Goal: Information Seeking & Learning: Learn about a topic

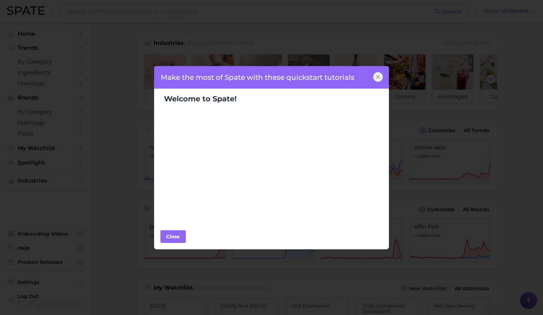
click at [378, 77] on icon at bounding box center [378, 76] width 3 height 3
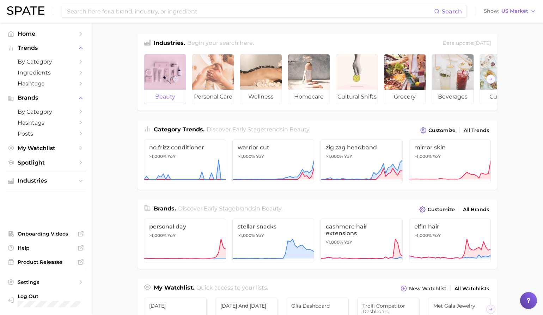
click at [159, 93] on span "beauty" at bounding box center [165, 97] width 42 height 14
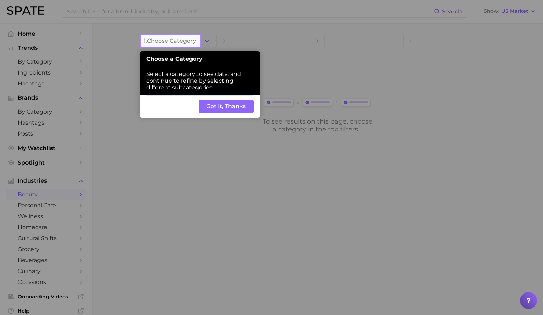
click at [219, 105] on button "Got It, Thanks" at bounding box center [226, 105] width 55 height 13
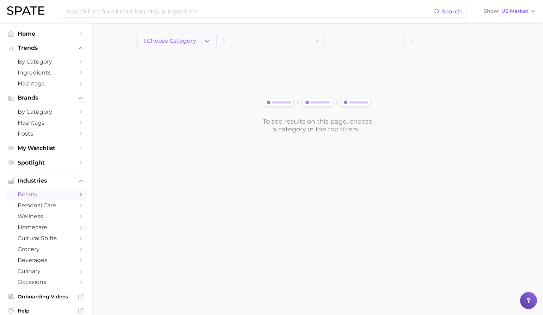
click at [201, 44] on button "1. Choose Category" at bounding box center [177, 41] width 79 height 14
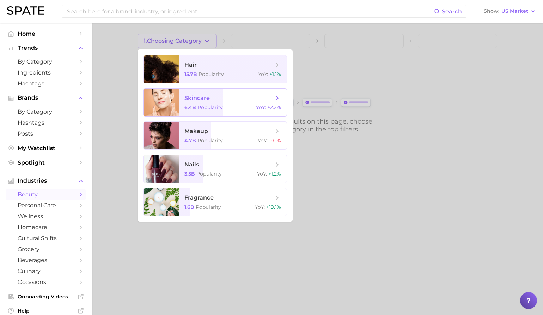
click at [207, 101] on span "skincare" at bounding box center [196, 98] width 25 height 7
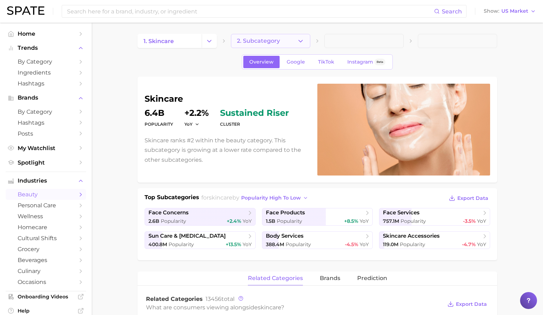
click at [257, 44] on button "2. Subcategory" at bounding box center [270, 41] width 79 height 14
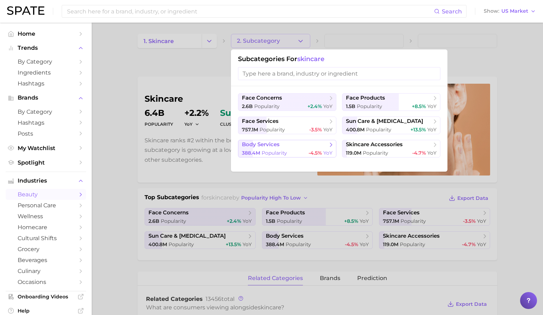
click at [294, 148] on button "body services 388.4m Popularity -4.5% YoY" at bounding box center [287, 149] width 98 height 18
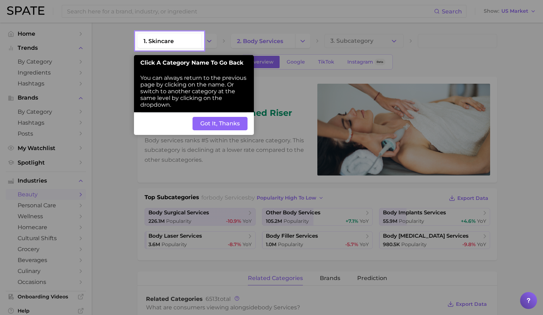
click at [223, 124] on button "Got It, Thanks" at bounding box center [220, 123] width 55 height 13
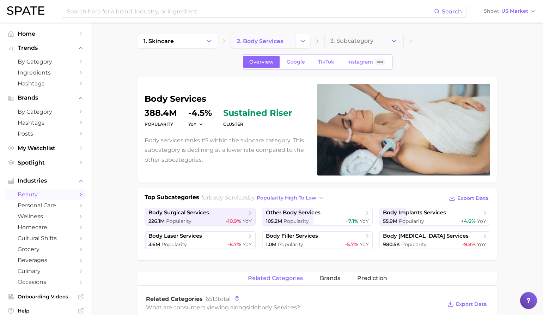
click at [275, 36] on link "2. body services" at bounding box center [263, 41] width 64 height 14
click at [304, 41] on icon "Change Category" at bounding box center [302, 40] width 7 height 7
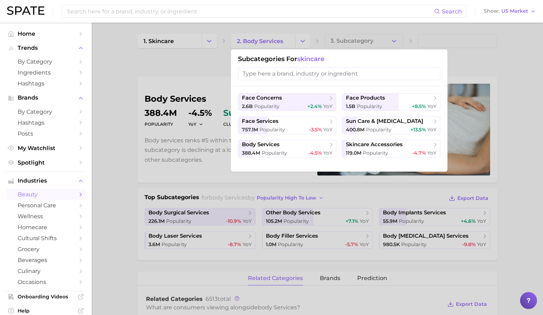
click at [291, 72] on input "search" at bounding box center [339, 73] width 202 height 13
click at [214, 81] on div at bounding box center [271, 157] width 543 height 315
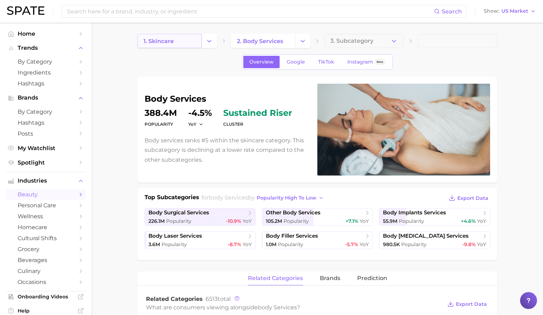
click at [188, 42] on link "1. skincare" at bounding box center [170, 41] width 64 height 14
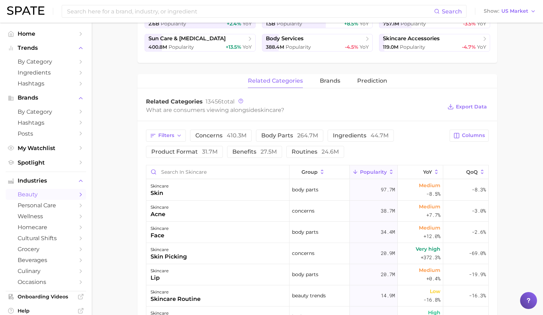
scroll to position [210, 0]
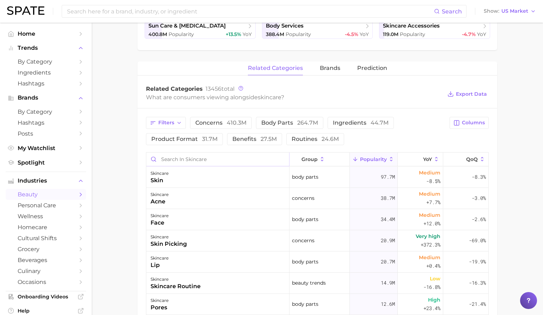
click at [202, 159] on input "Search in skincare" at bounding box center [217, 158] width 143 height 13
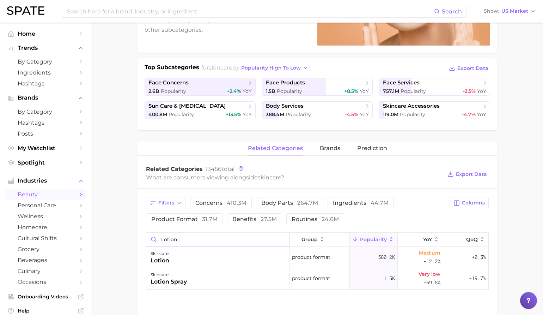
scroll to position [126, 0]
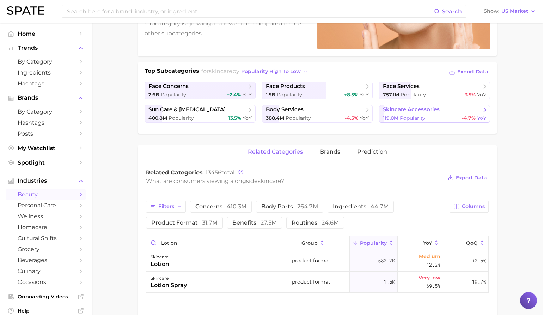
type input "lotion"
click at [389, 115] on span "119.0m" at bounding box center [391, 118] width 16 height 6
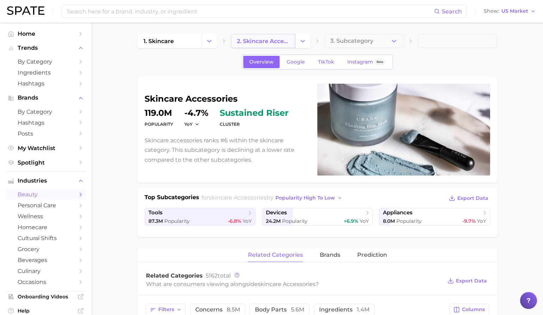
click at [278, 47] on link "2. skincare accessories" at bounding box center [263, 41] width 64 height 14
click at [300, 44] on icon "Change Category" at bounding box center [302, 40] width 7 height 7
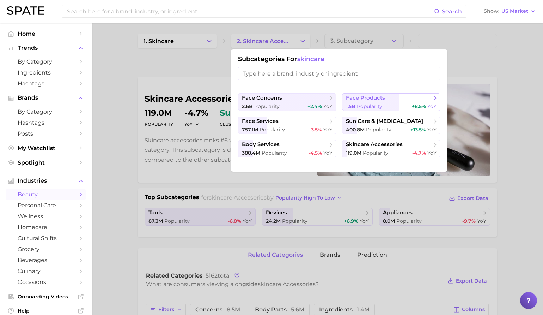
click at [380, 98] on span "face products" at bounding box center [365, 98] width 39 height 7
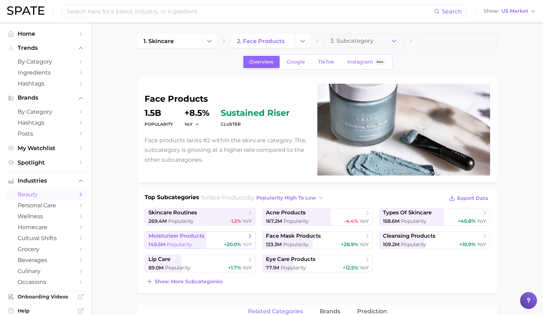
click at [224, 245] on span "+20.0%" at bounding box center [232, 244] width 17 height 6
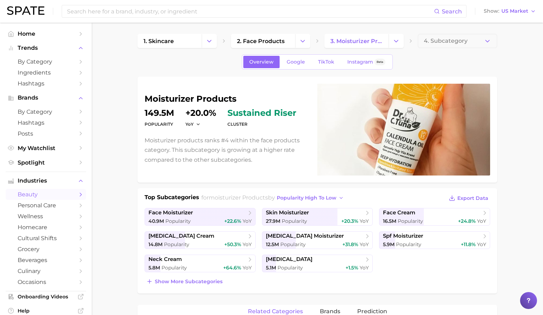
click at [125, 21] on div "Search Show US Market" at bounding box center [271, 11] width 529 height 23
click at [109, 13] on input at bounding box center [250, 11] width 368 height 12
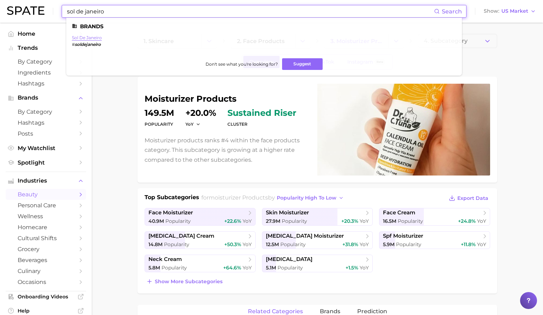
type input "sol de janeiro"
click at [93, 38] on link "sol de janeiro" at bounding box center [87, 37] width 30 height 5
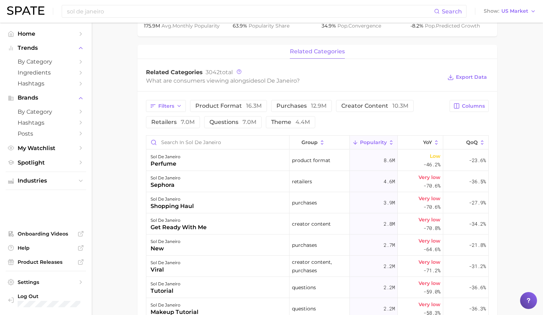
scroll to position [270, 0]
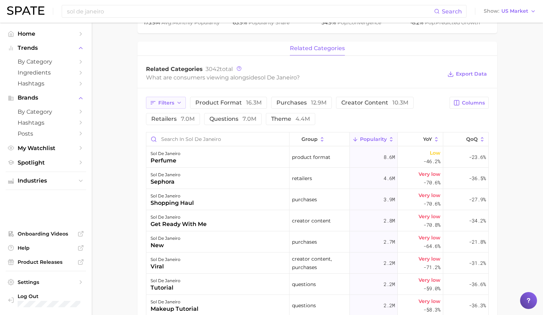
click at [174, 103] on button "Filters" at bounding box center [166, 103] width 40 height 12
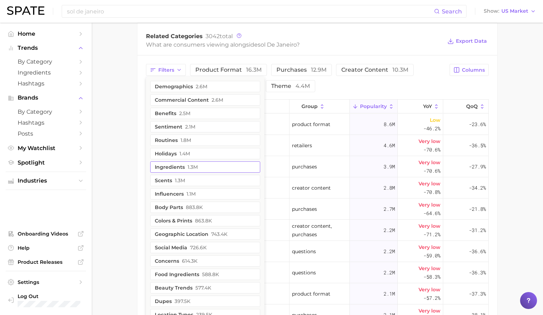
scroll to position [311, 0]
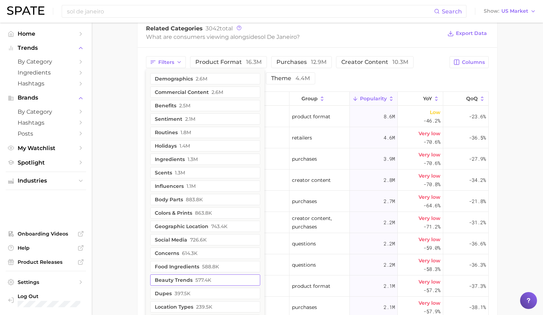
click at [191, 280] on button "beauty trends 577.4k" at bounding box center [205, 279] width 110 height 11
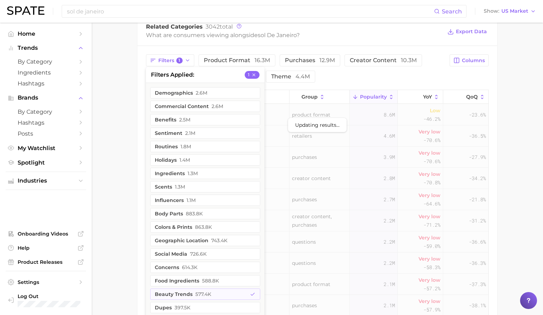
scroll to position [313, 0]
click at [120, 183] on main "Overview Google TikTok Instagram Beta brand sol de janeiro Add to Watchlist Exp…" at bounding box center [317, 78] width 451 height 738
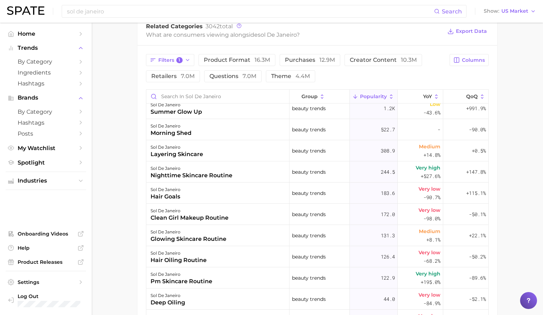
scroll to position [281, 0]
click at [42, 48] on span "Trends" at bounding box center [46, 48] width 56 height 6
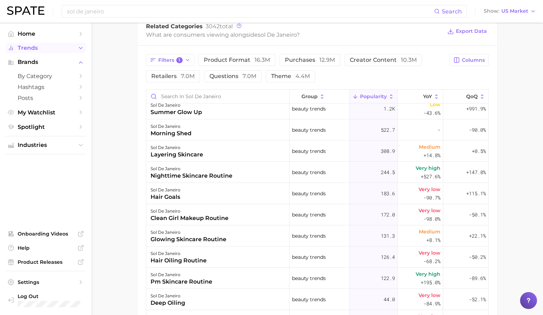
click at [42, 48] on span "Trends" at bounding box center [46, 48] width 56 height 6
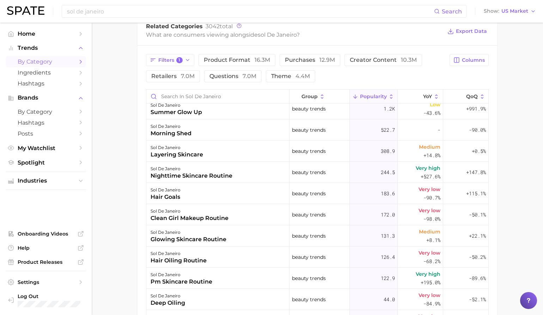
click at [38, 61] on span "by Category" at bounding box center [46, 61] width 56 height 7
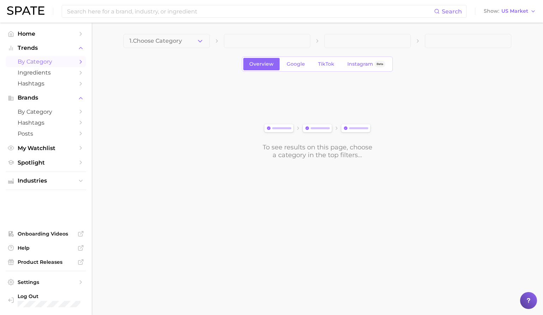
click at [141, 49] on div "1. Choose Category Overview Google TikTok Instagram Beta To see results on this…" at bounding box center [317, 96] width 388 height 125
click at [139, 43] on span "1. Choose Category" at bounding box center [155, 41] width 53 height 6
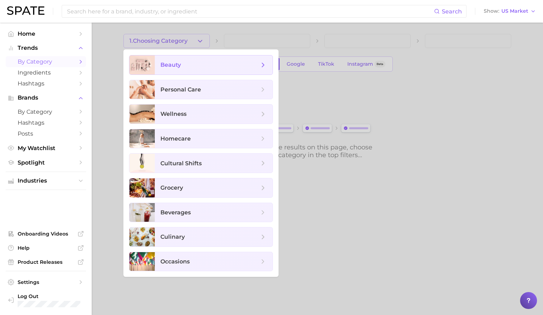
click at [161, 68] on span "beauty" at bounding box center [209, 65] width 99 height 8
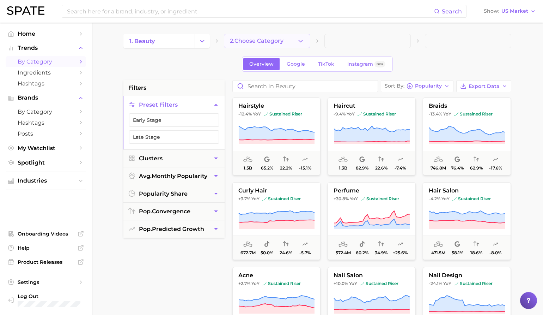
click at [269, 41] on span "2. Choose Category" at bounding box center [257, 41] width 54 height 6
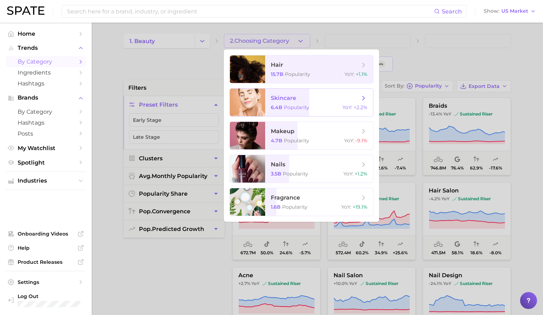
click at [268, 98] on span "skincare 6.4b Popularity YoY : +2.2%" at bounding box center [319, 103] width 108 height 28
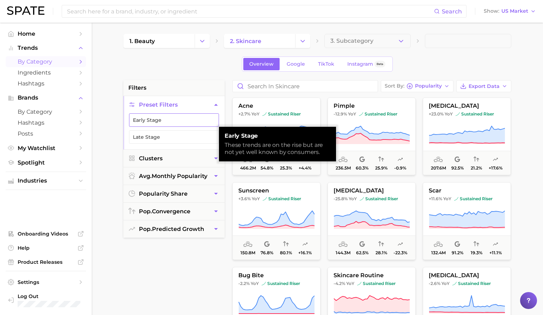
click at [180, 122] on button "Early Stage" at bounding box center [174, 119] width 90 height 13
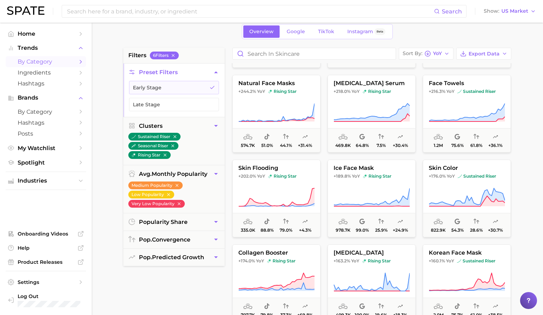
scroll to position [105, 0]
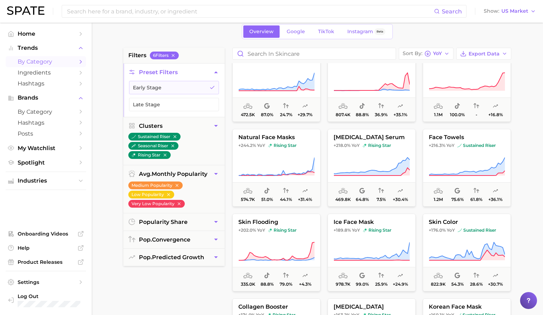
drag, startPoint x: 55, startPoint y: 11, endPoint x: 37, endPoint y: 12, distance: 18.0
click at [54, 11] on div "Search Show US Market" at bounding box center [271, 11] width 529 height 23
click at [37, 12] on img at bounding box center [25, 10] width 37 height 8
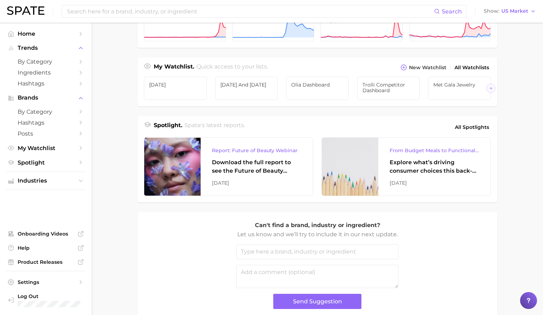
scroll to position [258, 0]
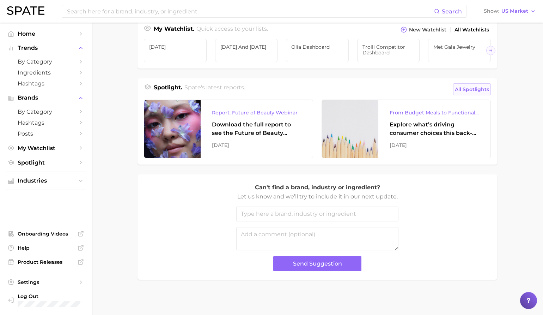
click at [474, 92] on span "All Spotlights" at bounding box center [472, 89] width 34 height 8
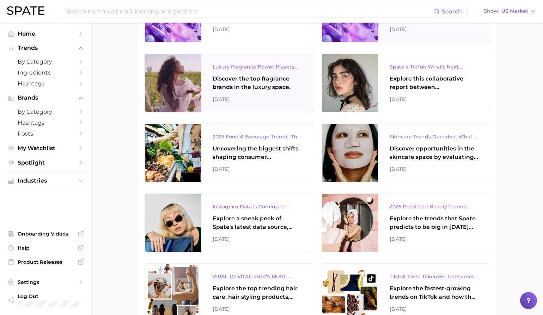
scroll to position [656, 0]
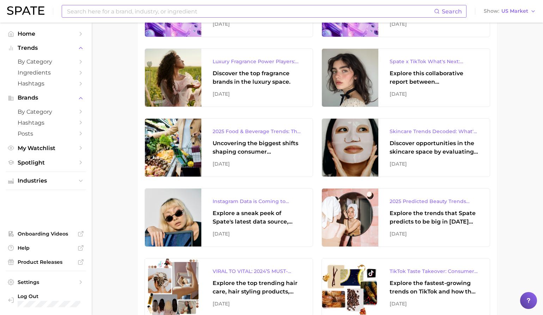
click at [191, 14] on input at bounding box center [250, 11] width 368 height 12
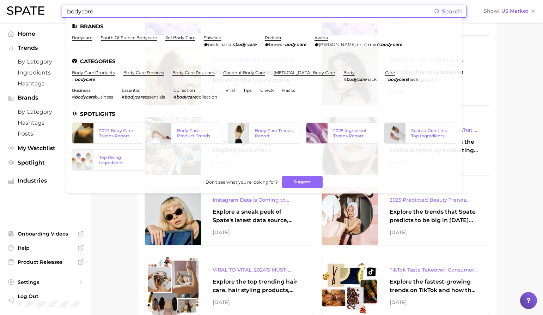
scroll to position [657, 0]
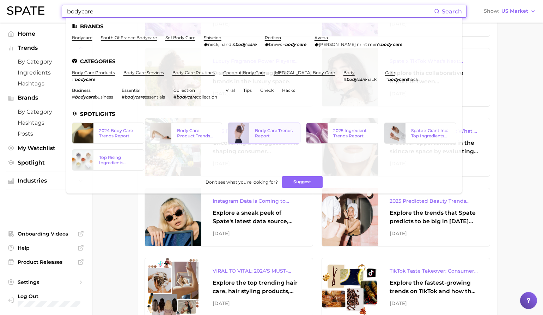
type input "bodycare"
click at [269, 129] on div "Body Care Trends Report" at bounding box center [274, 133] width 39 height 11
click at [200, 139] on link "Body Care Product Trends One-Sheet" at bounding box center [186, 132] width 72 height 21
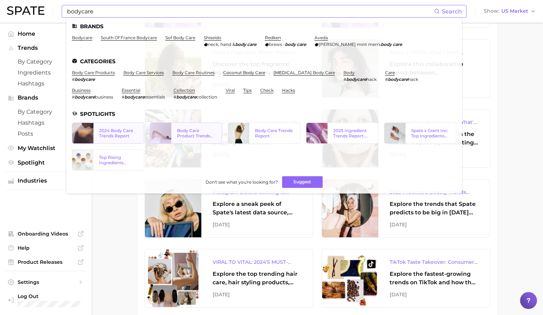
scroll to position [664, 0]
click at [122, 133] on div "2024 Body Care Trends Report" at bounding box center [118, 133] width 39 height 11
